Goal: Task Accomplishment & Management: Complete application form

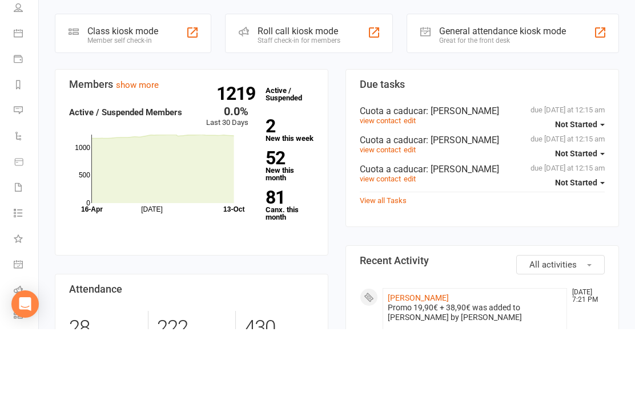
scroll to position [173, 0]
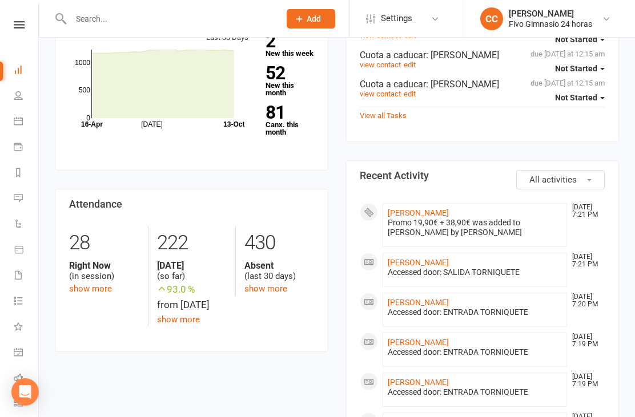
click at [449, 217] on link "[PERSON_NAME]" at bounding box center [418, 212] width 61 height 9
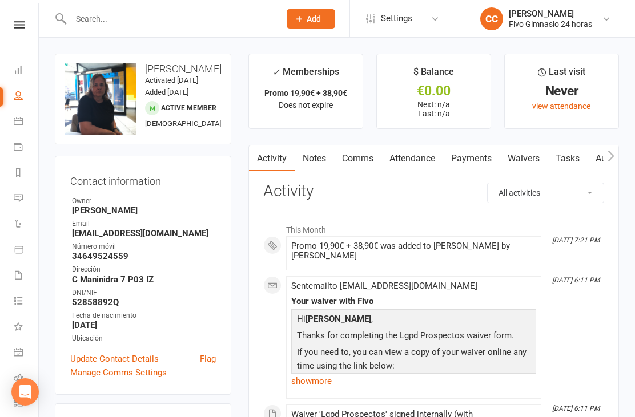
click at [528, 157] on link "Waivers" at bounding box center [523, 159] width 48 height 26
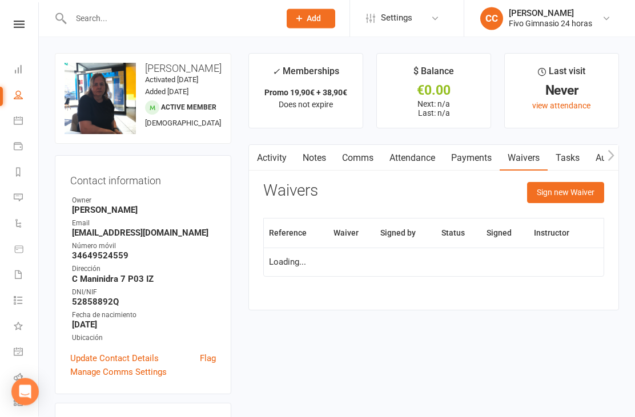
scroll to position [37, 0]
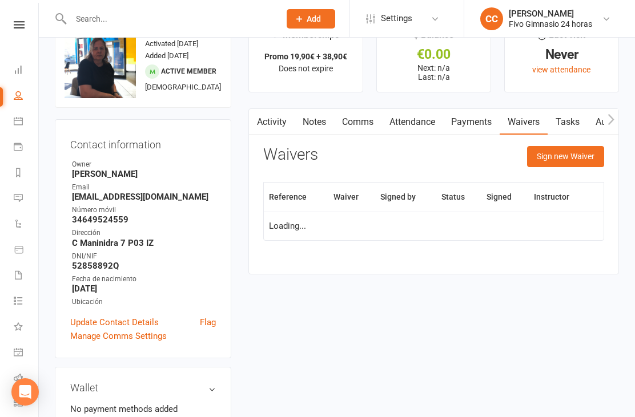
click at [567, 153] on button "Sign new Waiver" at bounding box center [565, 156] width 77 height 21
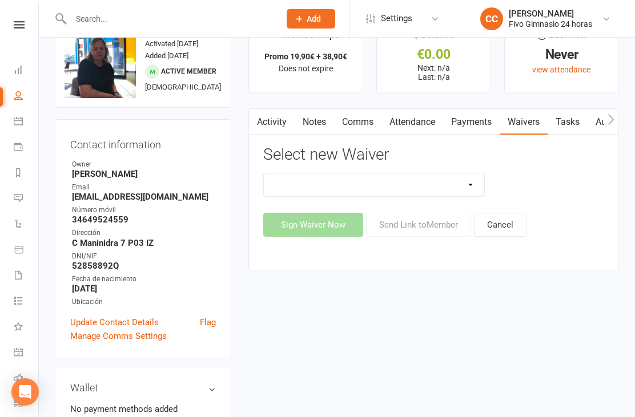
click at [462, 179] on select "Actualización De Datos De Pago Alta Online Certificación Finalización Contrato …" at bounding box center [374, 185] width 220 height 23
select select "2438"
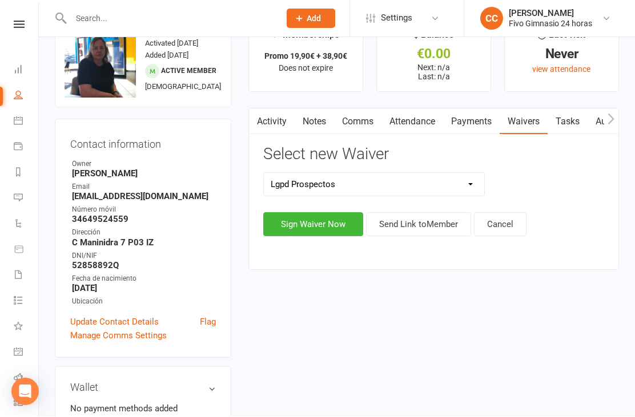
scroll to position [38, 0]
click at [318, 221] on button "Sign Waiver Now" at bounding box center [313, 224] width 100 height 24
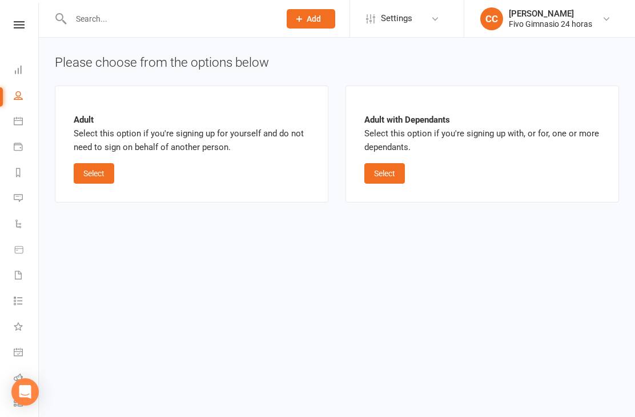
click at [98, 168] on button "Select" at bounding box center [94, 173] width 41 height 21
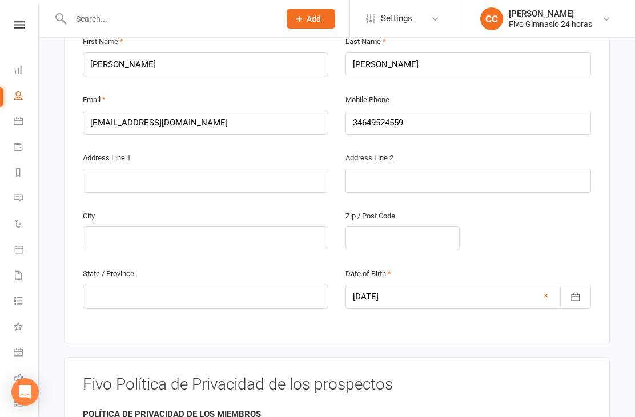
scroll to position [153, 0]
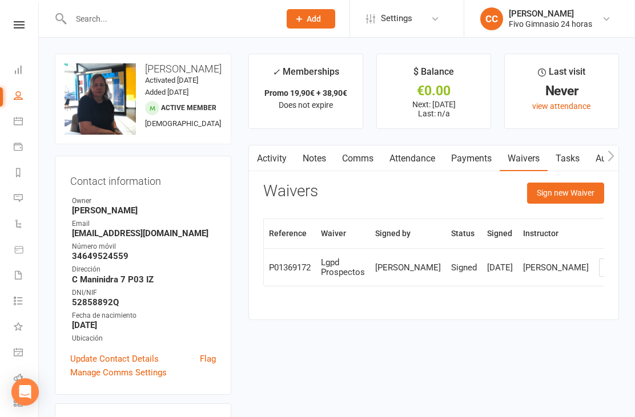
click at [559, 193] on button "Sign new Waiver" at bounding box center [565, 193] width 77 height 21
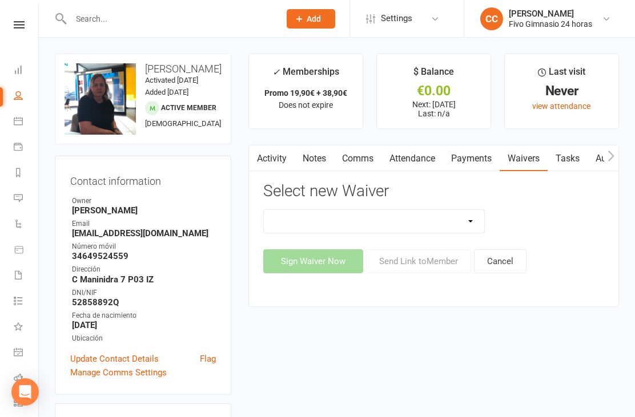
click at [422, 220] on select "Actualización De Datos De Pago Alta Online Certificación Finalización Contrato …" at bounding box center [374, 221] width 220 height 23
select select "1939"
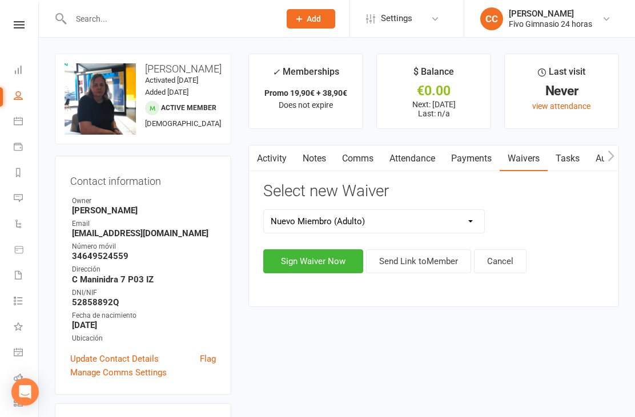
click at [303, 269] on button "Sign Waiver Now" at bounding box center [313, 261] width 100 height 24
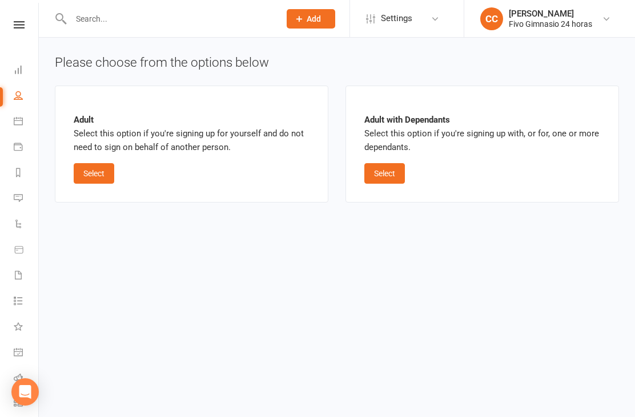
click at [95, 168] on button "Select" at bounding box center [94, 173] width 41 height 21
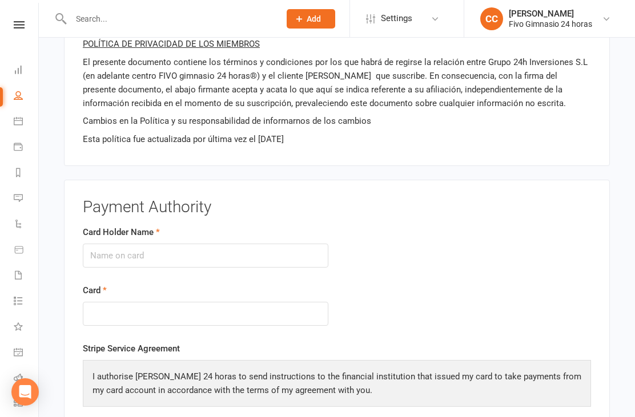
scroll to position [1163, 0]
click at [183, 243] on input "Card Holder Name" at bounding box center [205, 255] width 245 height 24
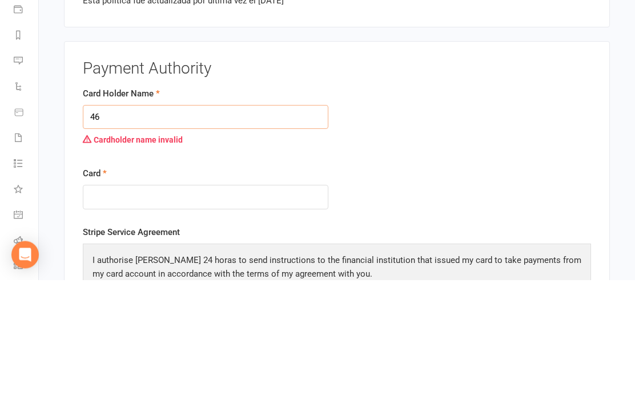
type input "4"
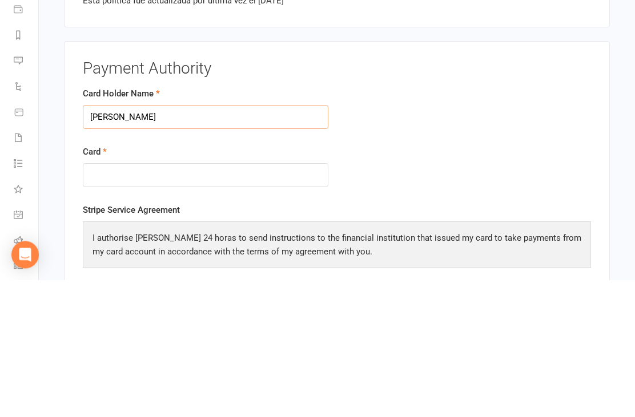
type input "Luisa María Ortega Trujillo"
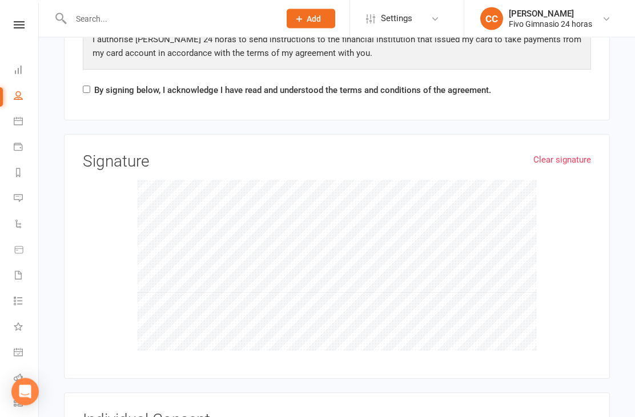
scroll to position [1497, 0]
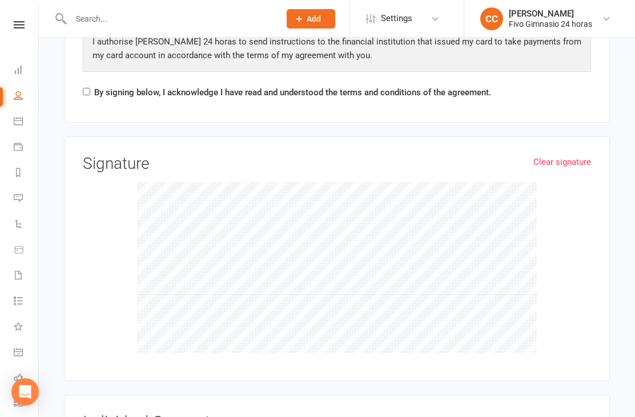
click at [90, 88] on input "By signing below, I acknowledge I have read and understood the terms and condit…" at bounding box center [86, 91] width 7 height 7
checkbox input "true"
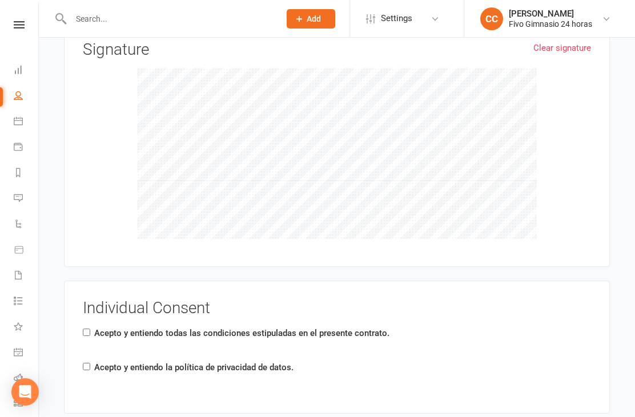
click at [90, 363] on input "Acepto y entiendo la política de privacidad de datos." at bounding box center [86, 366] width 7 height 7
checkbox input "true"
click at [90, 329] on input "Acepto y entiendo todas las condiciones estipuladas en el presente contrato." at bounding box center [86, 332] width 7 height 7
checkbox input "true"
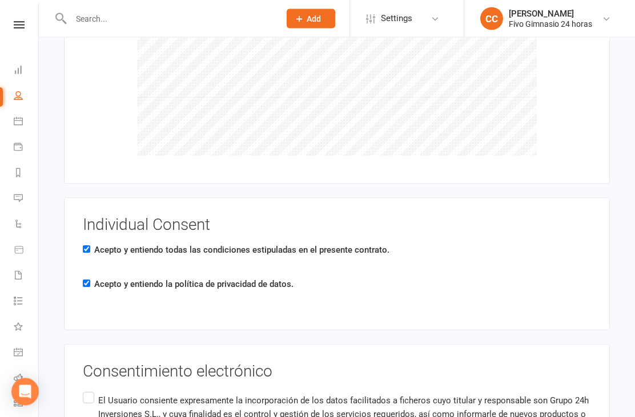
click at [90, 390] on input "El Usuario consiente expresamente la incorporación de los datos facilitados a f…" at bounding box center [86, 390] width 7 height 0
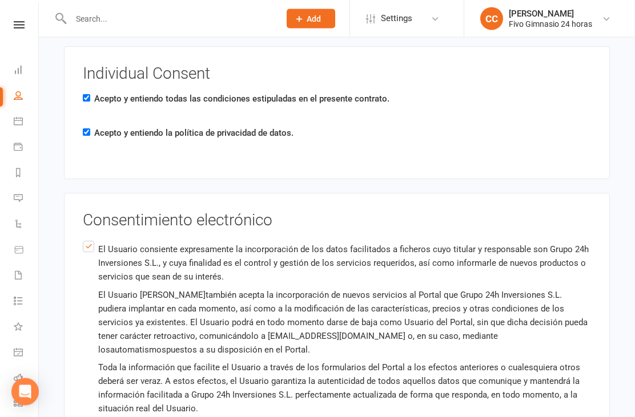
scroll to position [1953, 0]
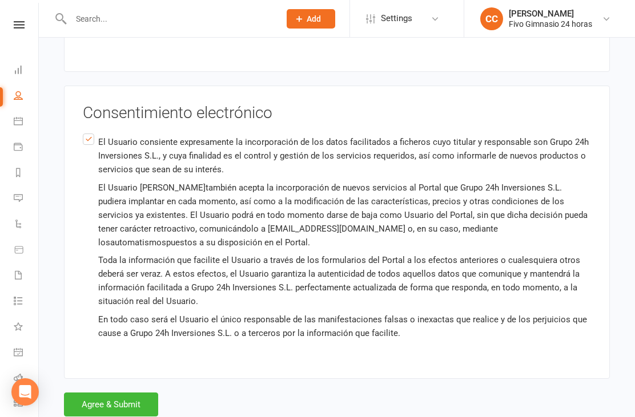
click at [107, 402] on button "Agree & Submit" at bounding box center [111, 405] width 94 height 24
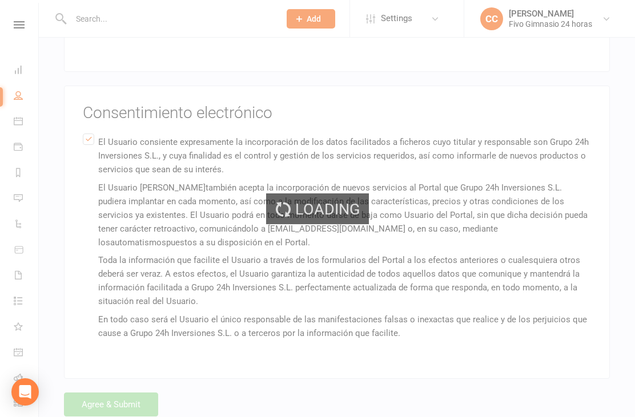
scroll to position [0, 0]
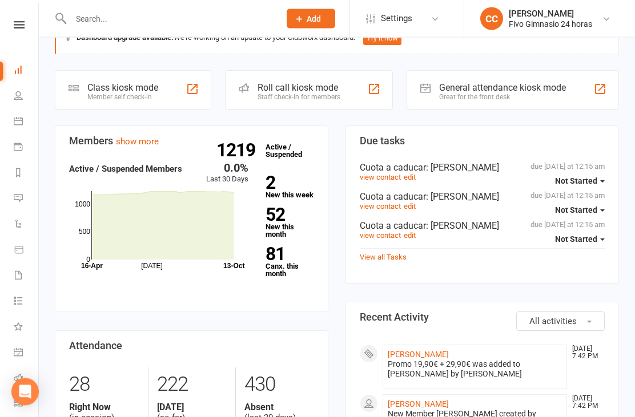
scroll to position [31, 0]
click at [449, 359] on link "[PERSON_NAME]" at bounding box center [418, 354] width 61 height 9
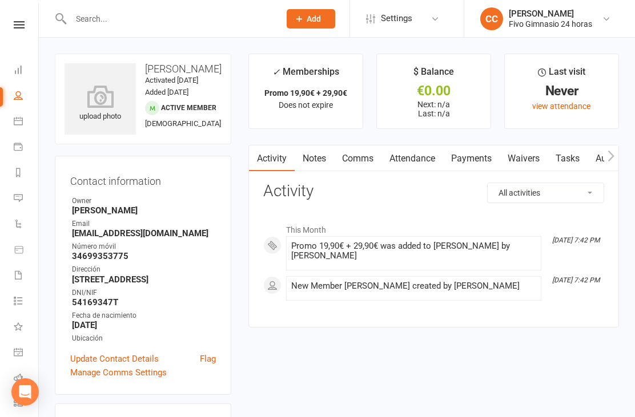
click at [87, 97] on icon at bounding box center [100, 96] width 71 height 23
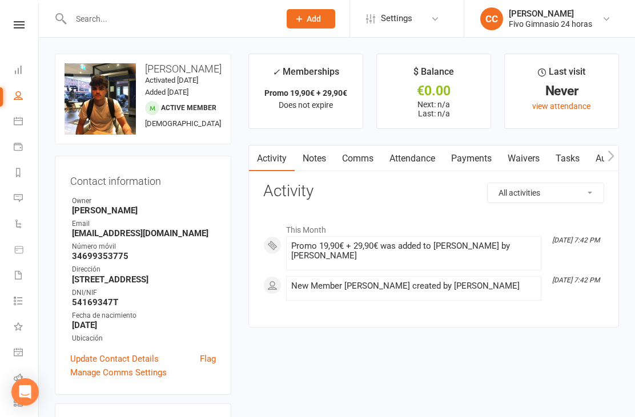
click at [510, 152] on link "Waivers" at bounding box center [523, 159] width 48 height 26
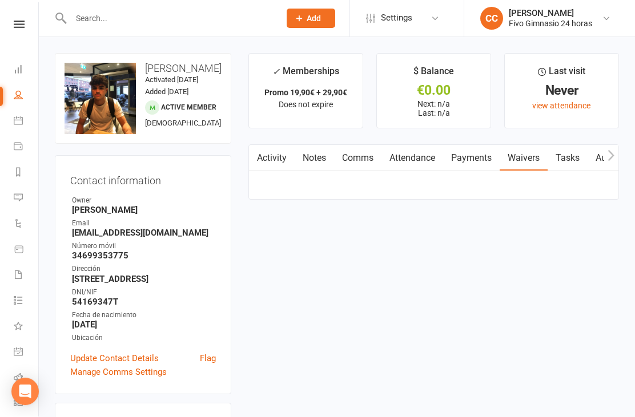
scroll to position [37, 0]
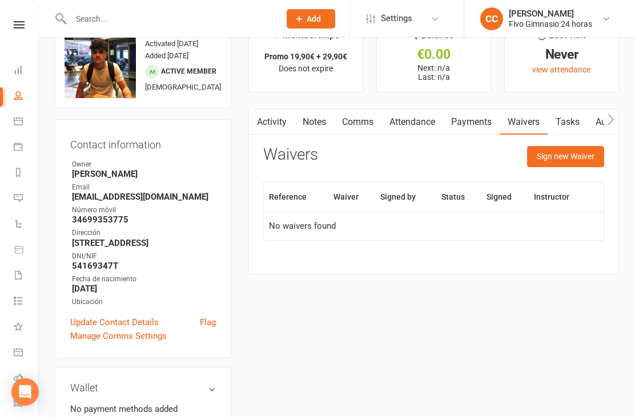
click at [576, 161] on button "Sign new Waiver" at bounding box center [565, 156] width 77 height 21
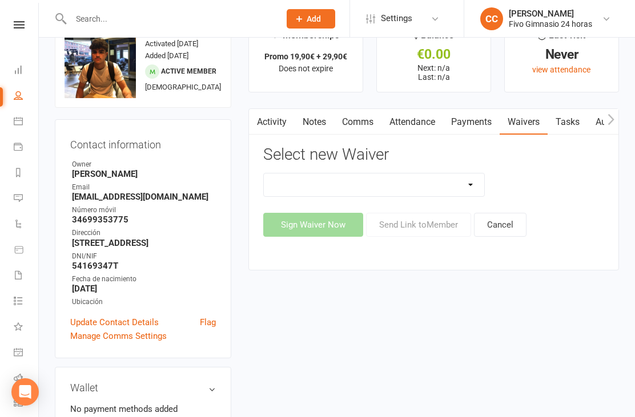
click at [461, 164] on div "Select new Waiver Actualización De Datos De Pago Alta Online Certificación Fina…" at bounding box center [433, 191] width 341 height 91
click at [443, 178] on select "Actualización De Datos De Pago Alta Online Certificación Finalización Contrato …" at bounding box center [374, 185] width 220 height 23
select select "1939"
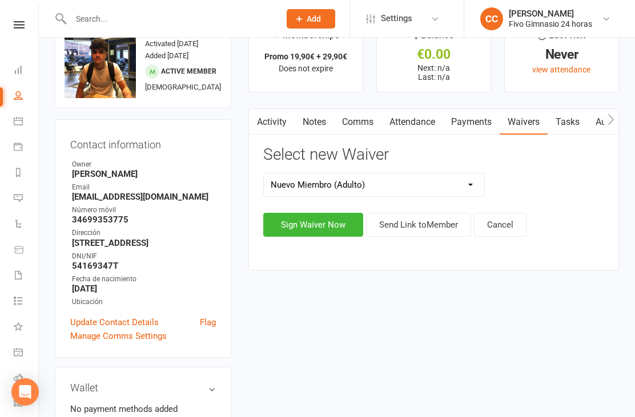
click at [329, 214] on button "Sign Waiver Now" at bounding box center [313, 225] width 100 height 24
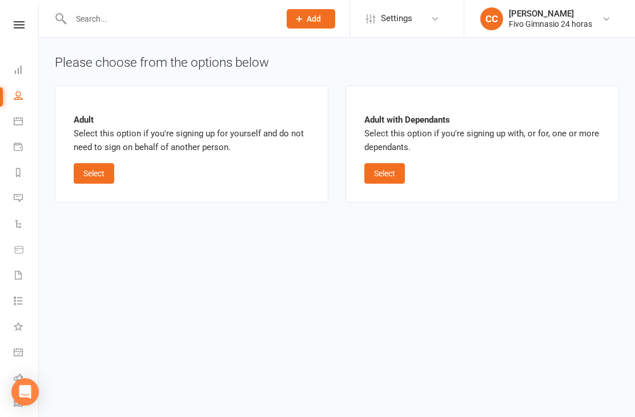
click at [96, 176] on button "Select" at bounding box center [94, 173] width 41 height 21
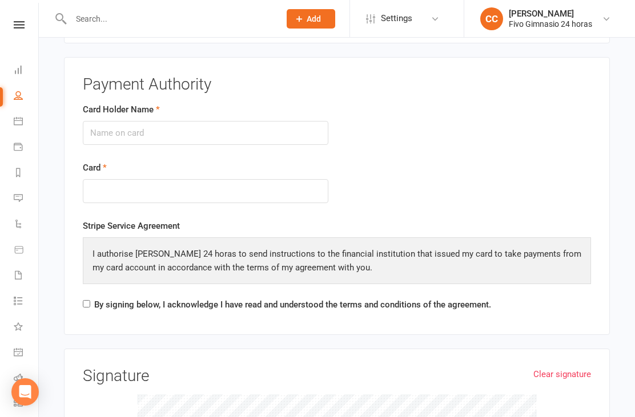
scroll to position [1285, 0]
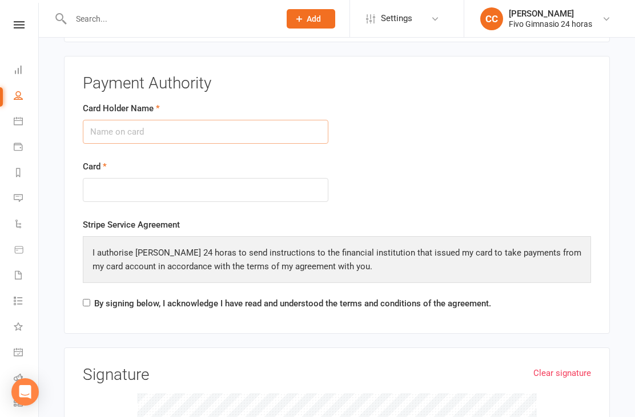
click at [160, 120] on input "Card Holder Name" at bounding box center [205, 132] width 245 height 24
type input "[PERSON_NAME]"
click at [145, 178] on div at bounding box center [205, 190] width 245 height 25
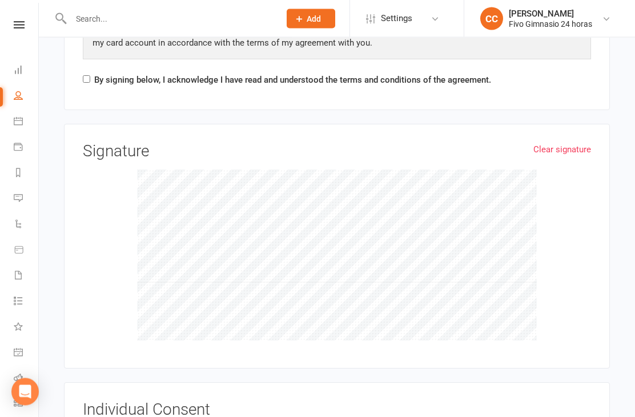
scroll to position [1508, 0]
click at [85, 76] on input "By signing below, I acknowledge I have read and understood the terms and condit…" at bounding box center [86, 79] width 7 height 7
checkbox input "true"
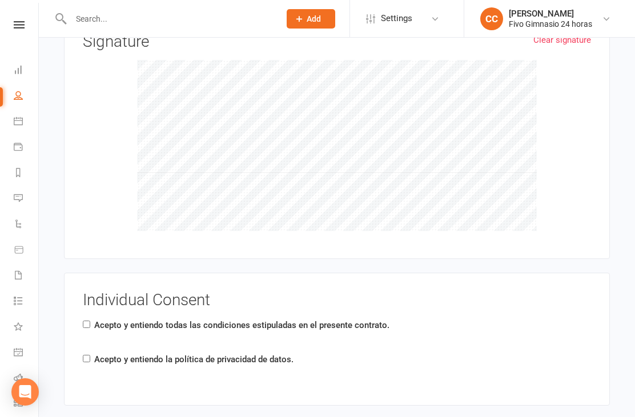
click at [90, 355] on input "Acepto y entiendo la política de privacidad de datos." at bounding box center [86, 358] width 7 height 7
checkbox input "true"
click at [96, 319] on label "Acepto y entiendo todas las condiciones estipuladas en el presente contrato." at bounding box center [241, 326] width 295 height 14
click at [90, 321] on input "Acepto y entiendo todas las condiciones estipuladas en el presente contrato." at bounding box center [86, 324] width 7 height 7
checkbox input "true"
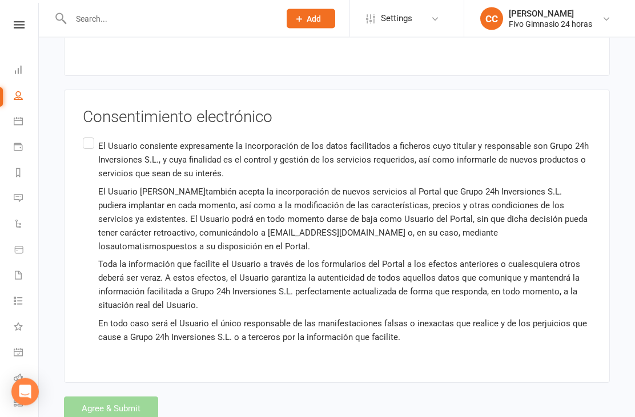
click at [90, 142] on label "El Usuario consiente expresamente la incorporación de los datos facilitados a f…" at bounding box center [337, 242] width 508 height 213
click at [90, 136] on input "El Usuario consiente expresamente la incorporación de los datos facilitados a f…" at bounding box center [86, 136] width 7 height 0
click at [107, 406] on button "Agree & Submit" at bounding box center [111, 409] width 94 height 24
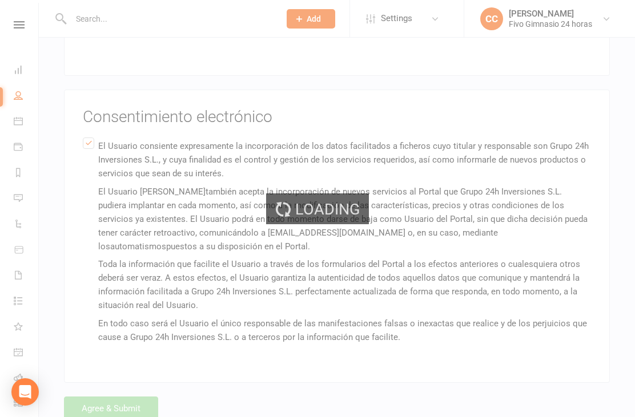
scroll to position [0, 0]
